Goal: Information Seeking & Learning: Learn about a topic

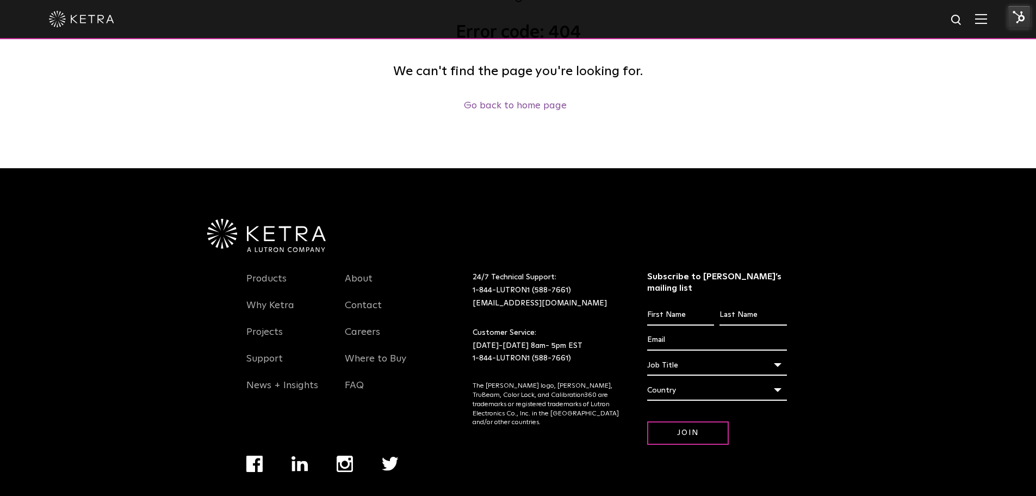
scroll to position [223, 0]
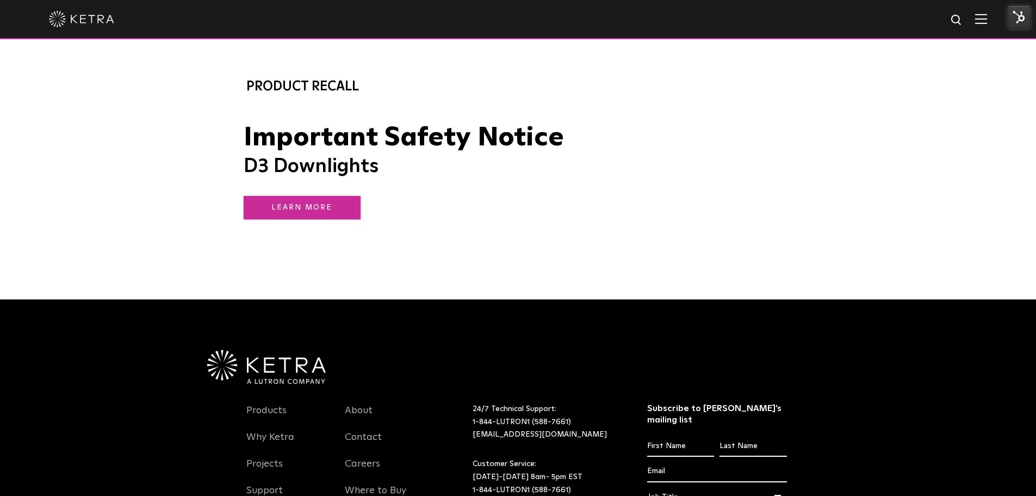
click at [289, 203] on link "LEARN MORE" at bounding box center [302, 207] width 117 height 23
